Goal: Navigation & Orientation: Find specific page/section

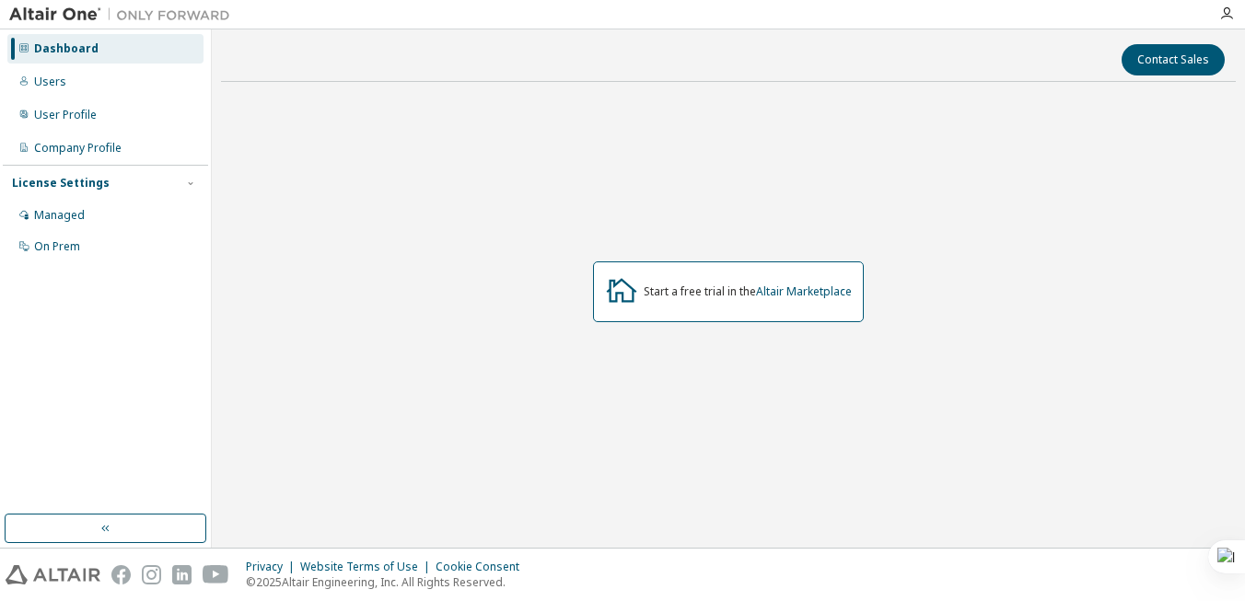
click at [689, 289] on div "Start a free trial in the Altair Marketplace" at bounding box center [747, 291] width 208 height 15
click at [77, 85] on div "Users" at bounding box center [105, 81] width 196 height 29
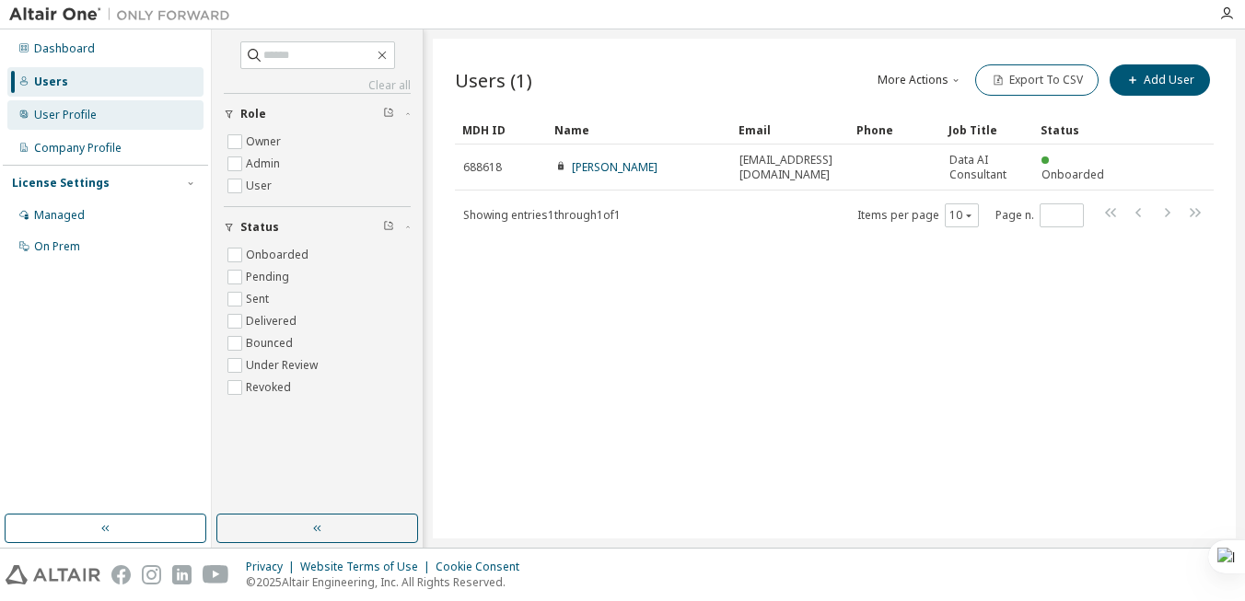
click at [78, 116] on div "User Profile" at bounding box center [65, 115] width 63 height 15
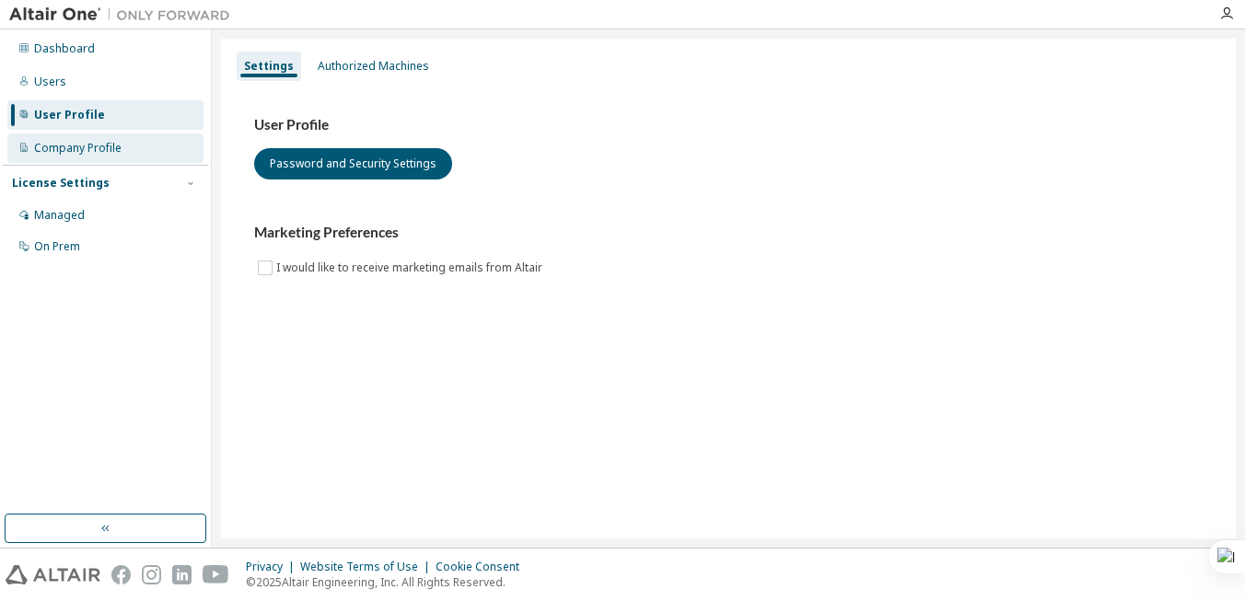
click at [86, 144] on div "Company Profile" at bounding box center [77, 148] width 87 height 15
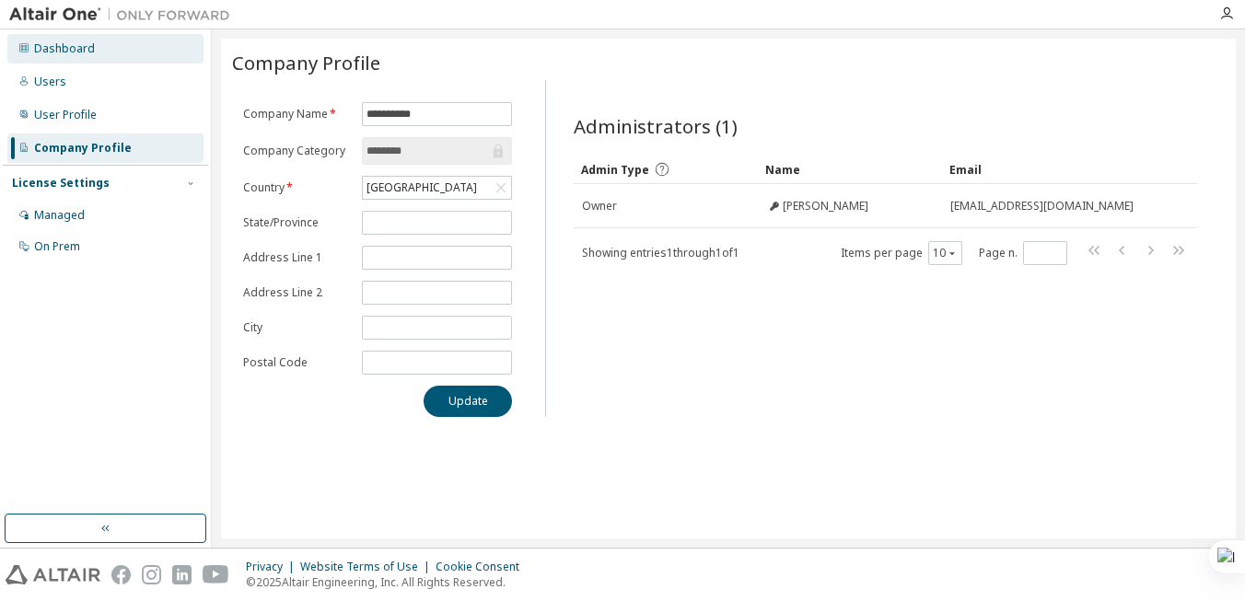
click at [68, 54] on div "Dashboard" at bounding box center [64, 48] width 61 height 15
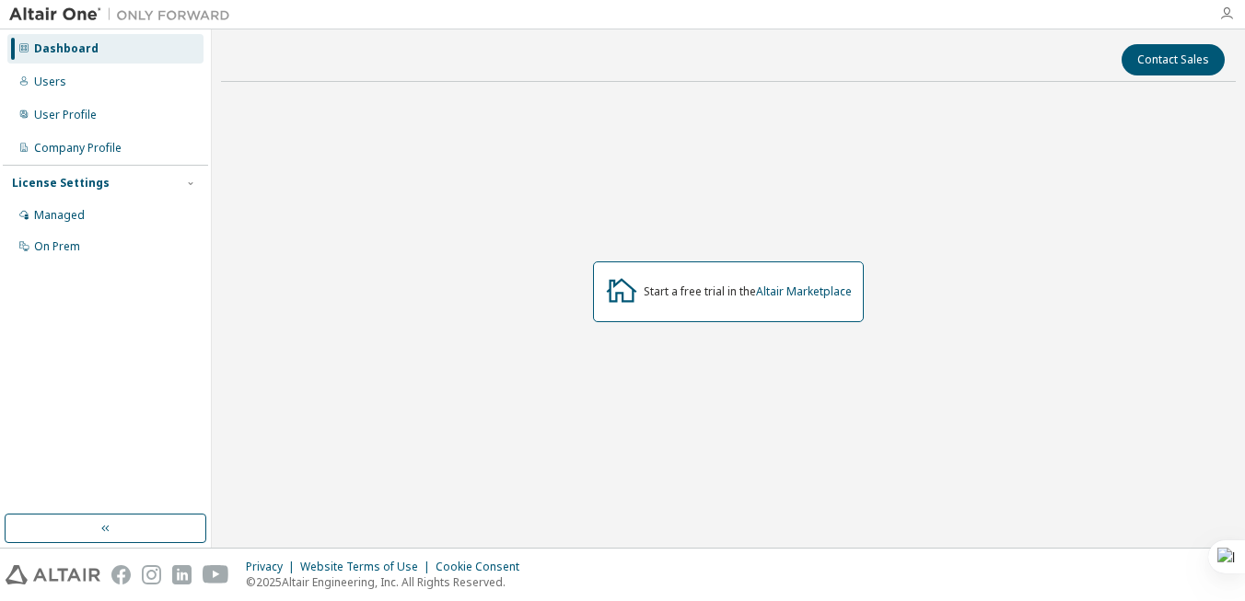
click at [1223, 13] on icon "button" at bounding box center [1226, 13] width 15 height 15
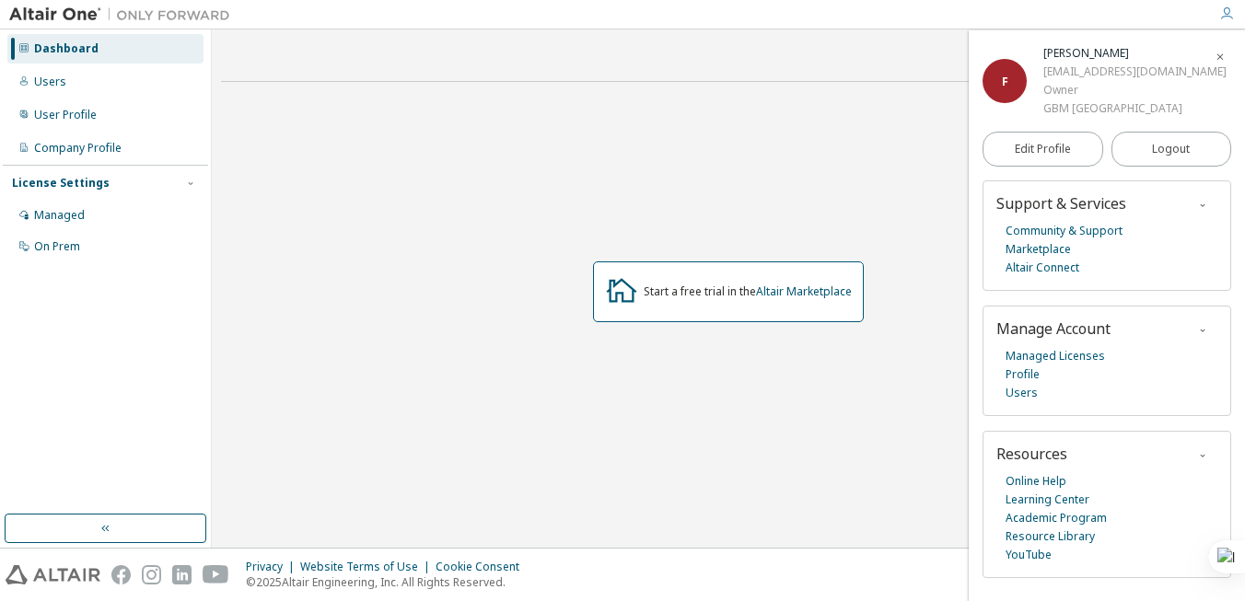
click at [1228, 16] on icon "button" at bounding box center [1226, 13] width 15 height 15
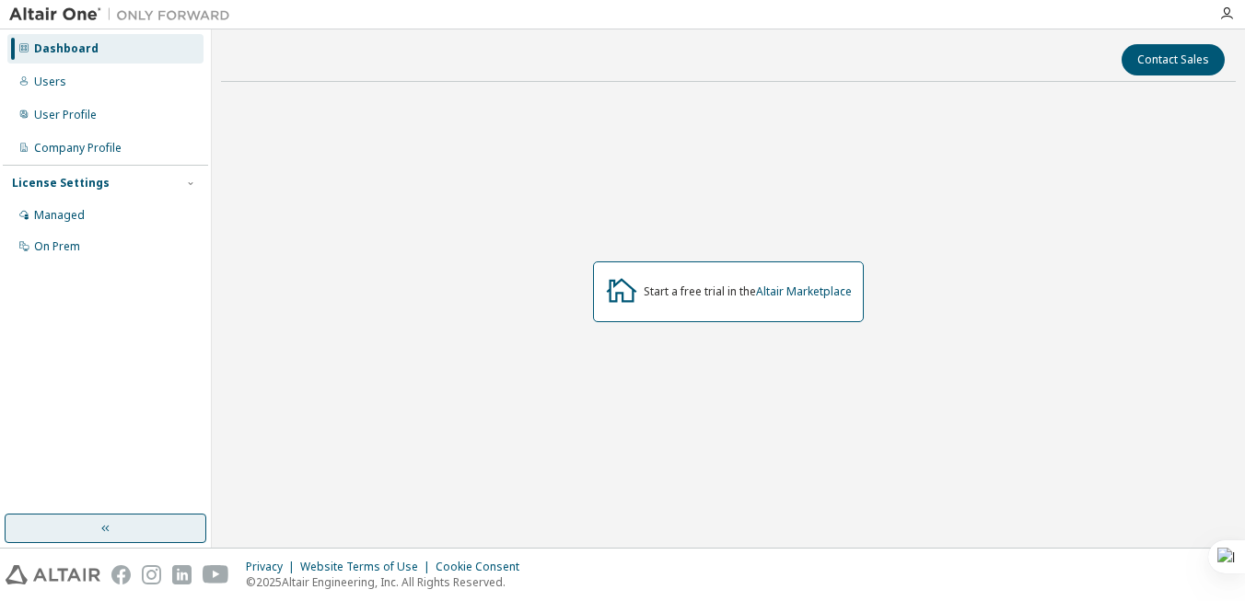
click at [110, 518] on button "button" at bounding box center [106, 528] width 202 height 29
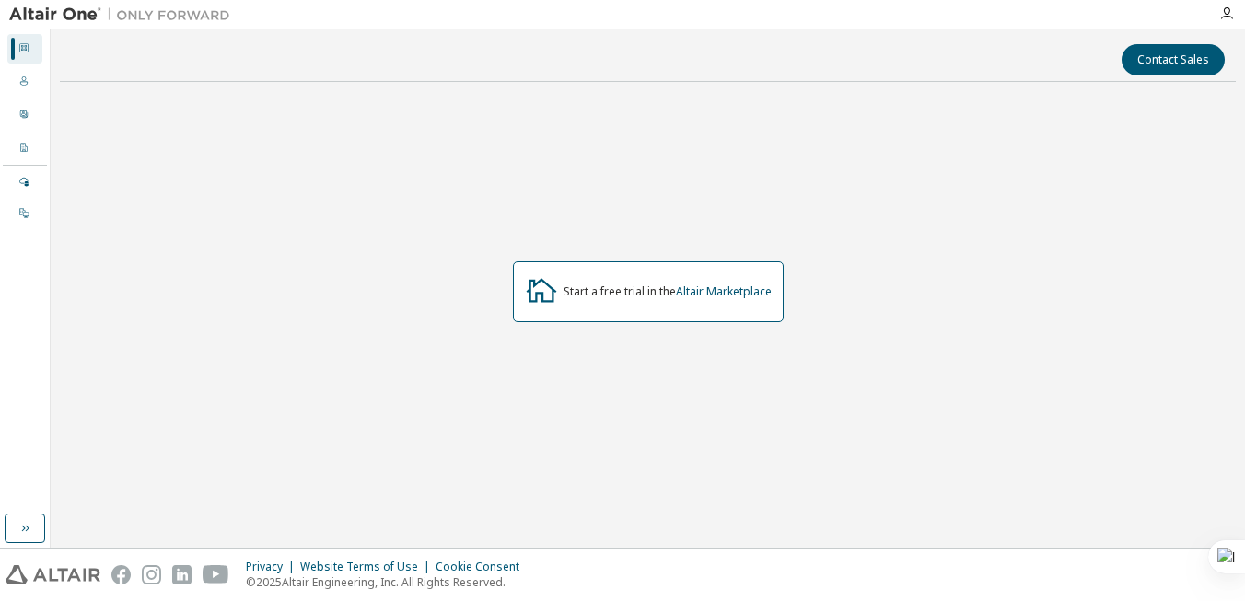
click at [27, 50] on icon at bounding box center [23, 47] width 11 height 11
click at [549, 292] on icon at bounding box center [541, 289] width 33 height 33
click at [621, 289] on div "Start a free trial in the Altair Marketplace" at bounding box center [667, 291] width 208 height 15
click at [621, 293] on div "Start a free trial in the Altair Marketplace" at bounding box center [667, 291] width 208 height 15
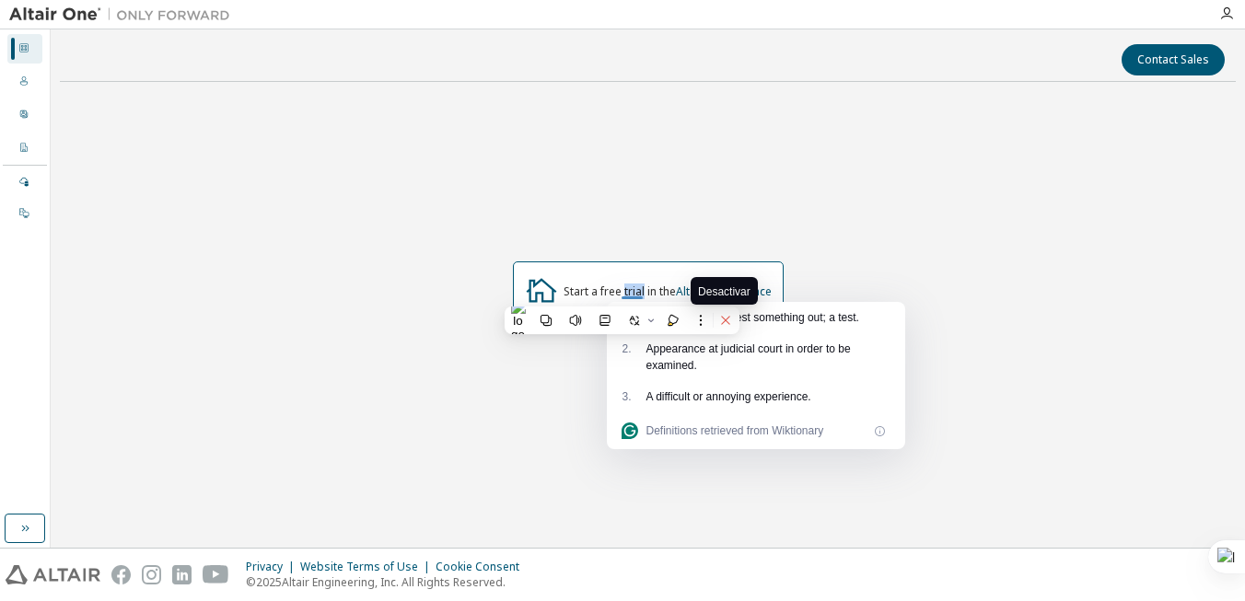
click at [724, 320] on icon at bounding box center [725, 320] width 8 height 8
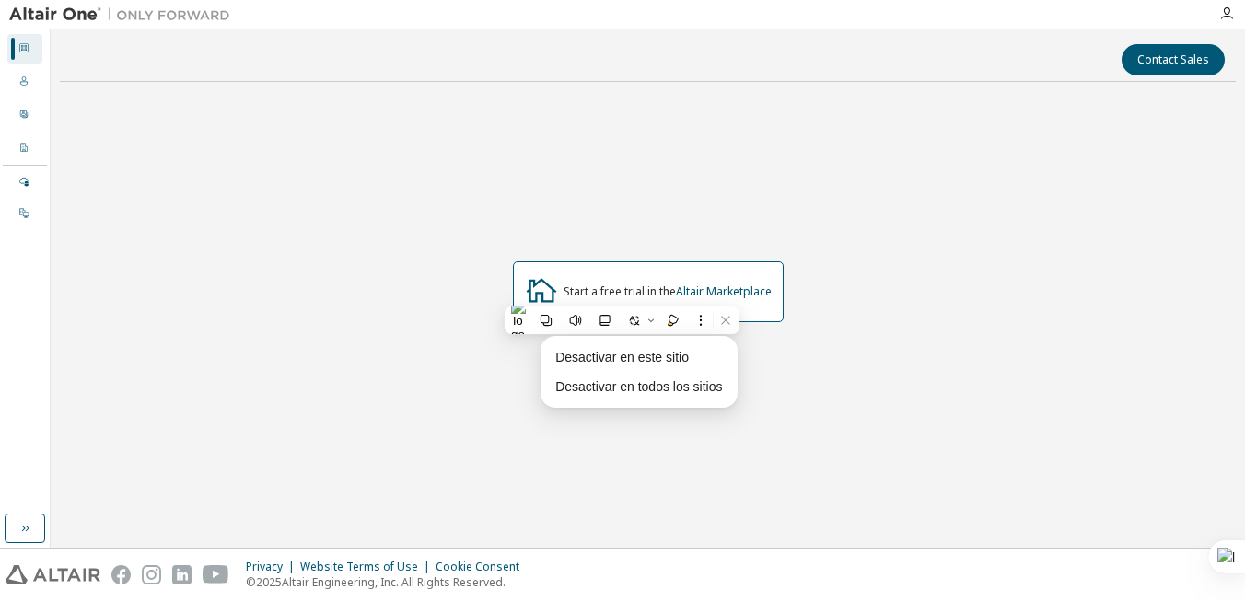
click at [816, 352] on div "Start a free trial in the Altair Marketplace" at bounding box center [648, 292] width 1176 height 390
click at [742, 290] on link "Altair Marketplace" at bounding box center [724, 292] width 96 height 16
